Goal: Find contact information: Find contact information

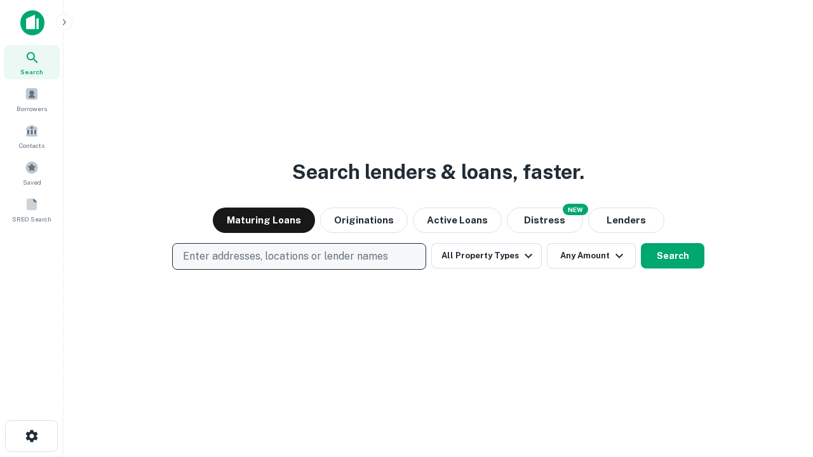
click at [299, 257] on p "Enter addresses, locations or lender names" at bounding box center [285, 256] width 205 height 15
type input "**********"
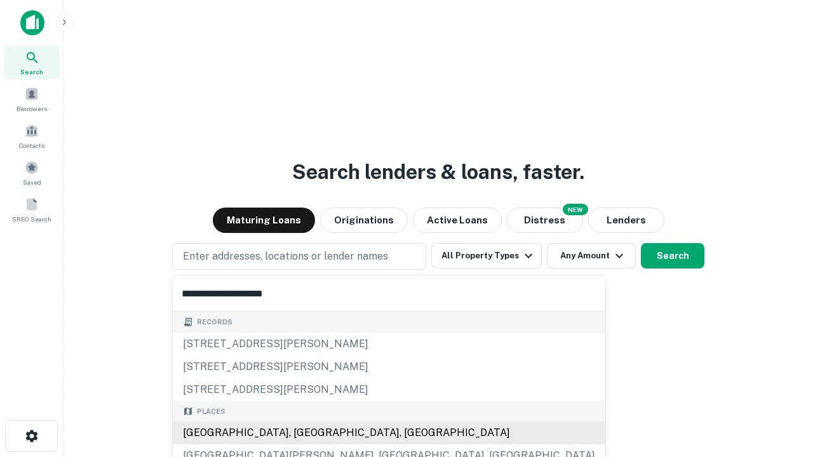
click at [304, 433] on div "Santa Monica, CA, USA" at bounding box center [389, 433] width 433 height 23
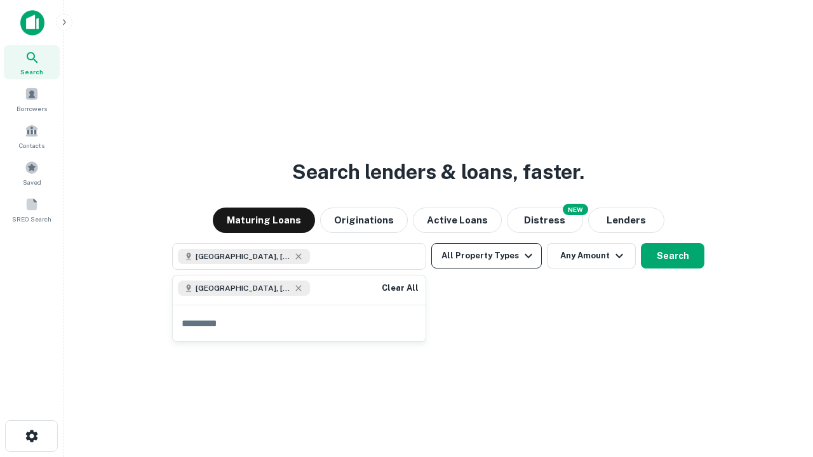
click at [487, 256] on button "All Property Types" at bounding box center [486, 255] width 111 height 25
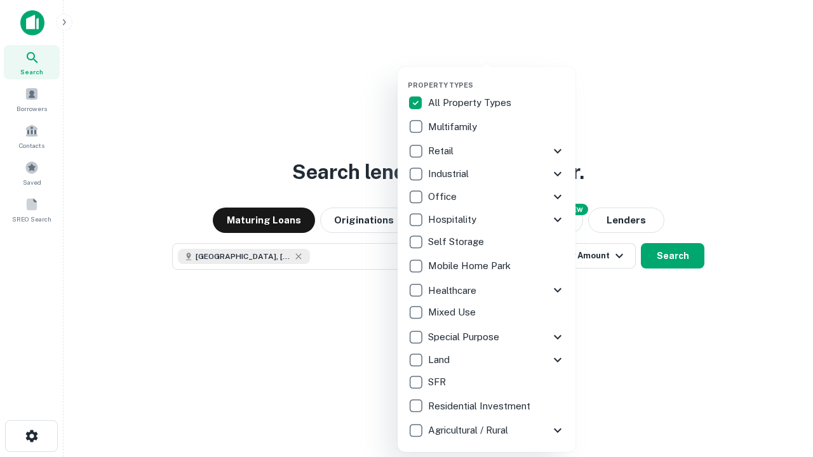
click at [497, 77] on button "button" at bounding box center [497, 77] width 178 height 1
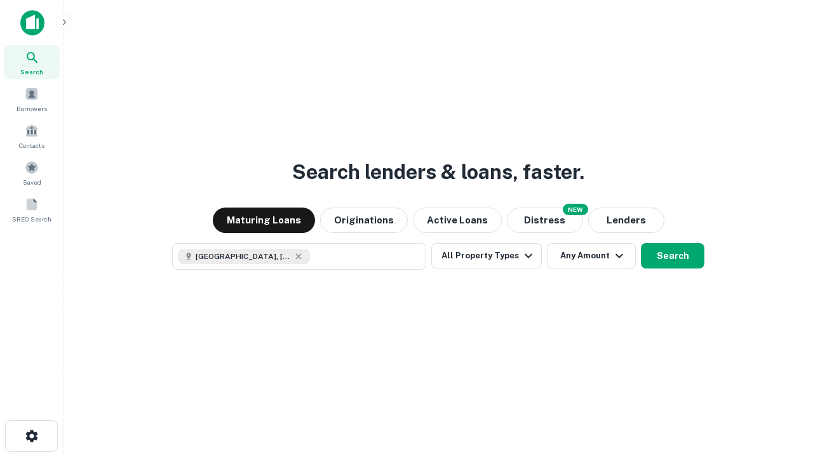
scroll to position [20, 0]
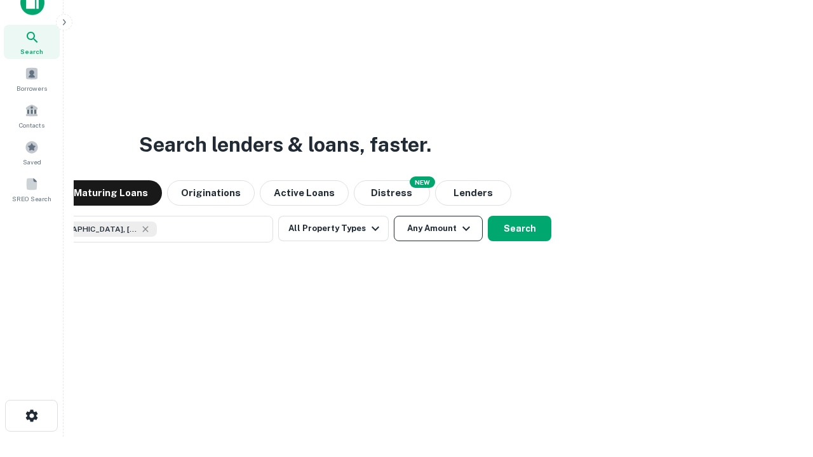
click at [394, 216] on button "Any Amount" at bounding box center [438, 228] width 89 height 25
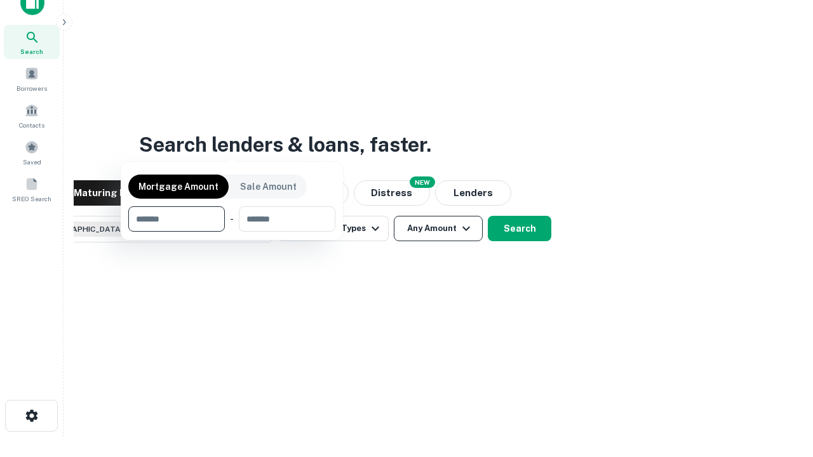
scroll to position [91, 360]
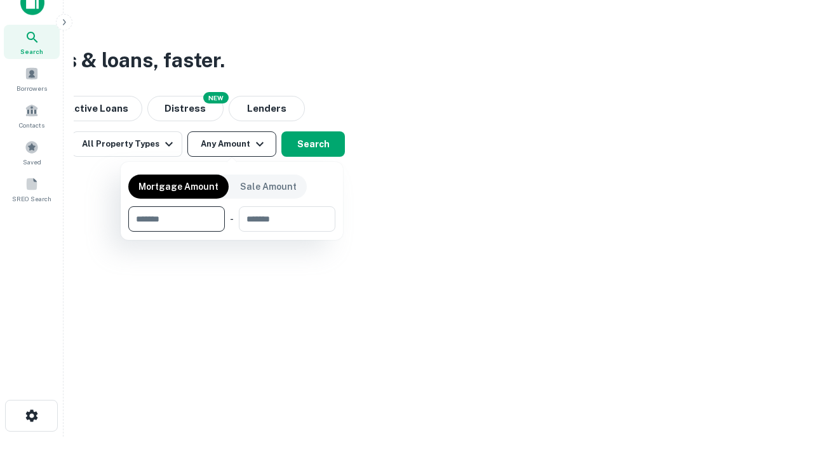
type input "*******"
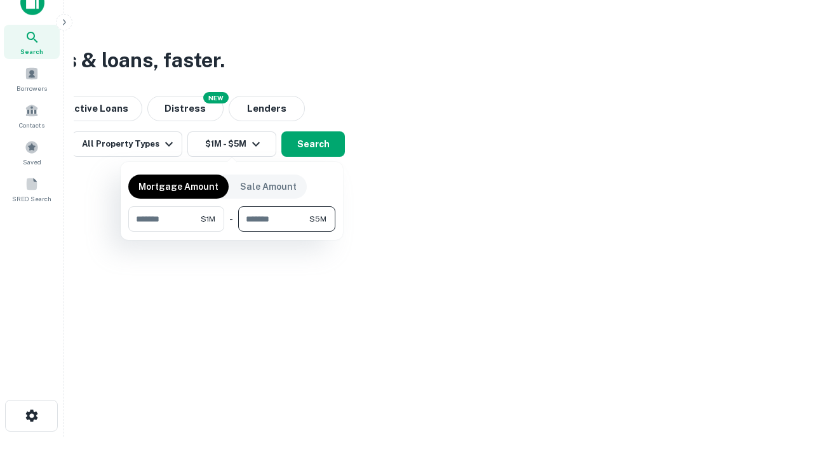
type input "*******"
click at [232, 232] on button "button" at bounding box center [231, 232] width 207 height 1
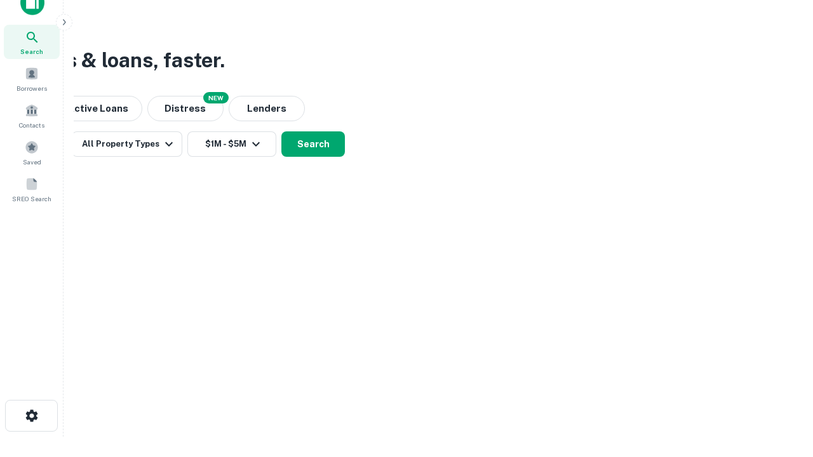
scroll to position [20, 0]
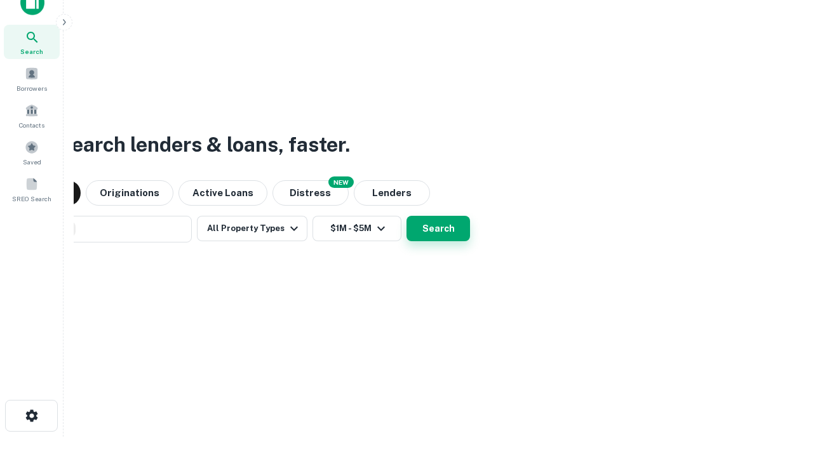
click at [407, 216] on button "Search" at bounding box center [439, 228] width 64 height 25
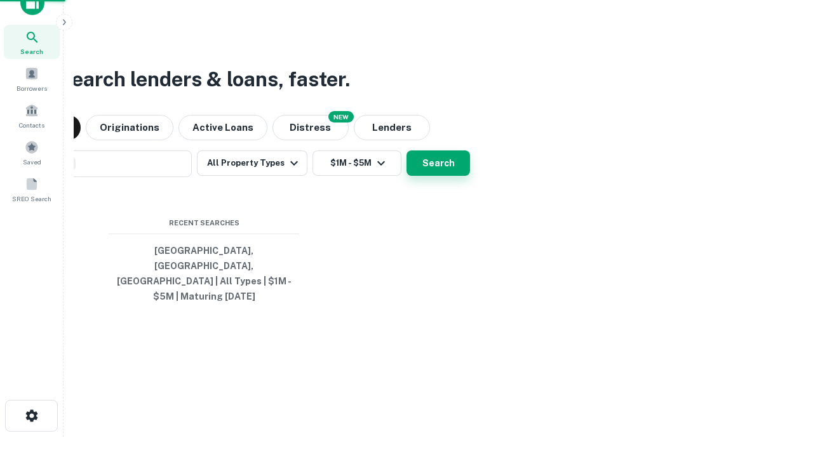
scroll to position [41, 360]
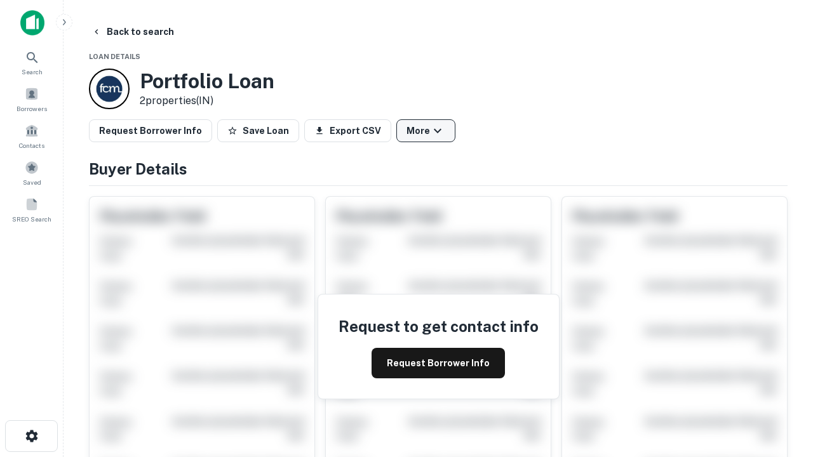
click at [426, 131] on button "More" at bounding box center [425, 130] width 59 height 23
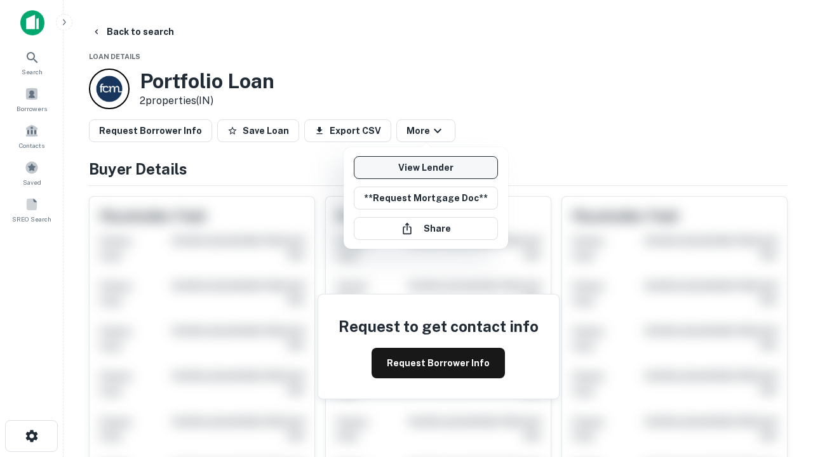
click at [426, 168] on link "View Lender" at bounding box center [426, 167] width 144 height 23
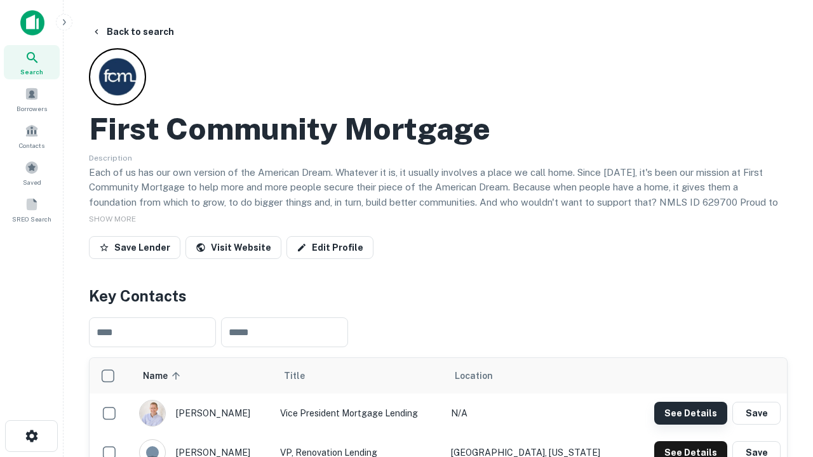
click at [691, 413] on button "See Details" at bounding box center [690, 413] width 73 height 23
click at [31, 436] on icon "button" at bounding box center [31, 436] width 15 height 15
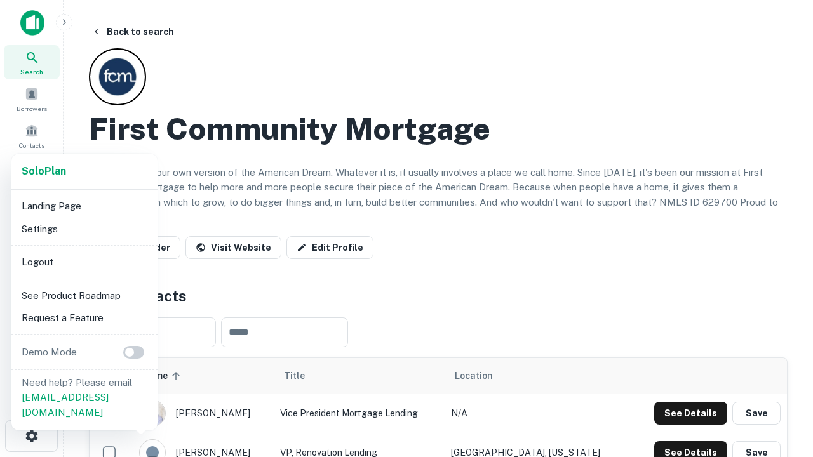
click at [84, 262] on li "Logout" at bounding box center [85, 262] width 136 height 23
